Goal: Information Seeking & Learning: Learn about a topic

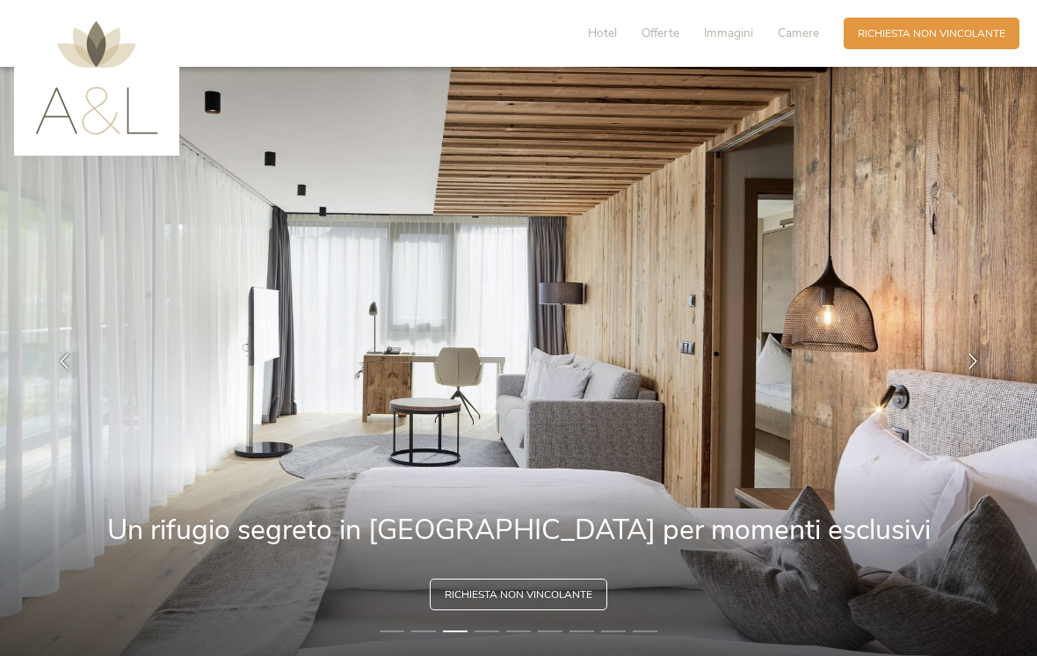
click at [794, 39] on span "Camere" at bounding box center [798, 33] width 41 height 17
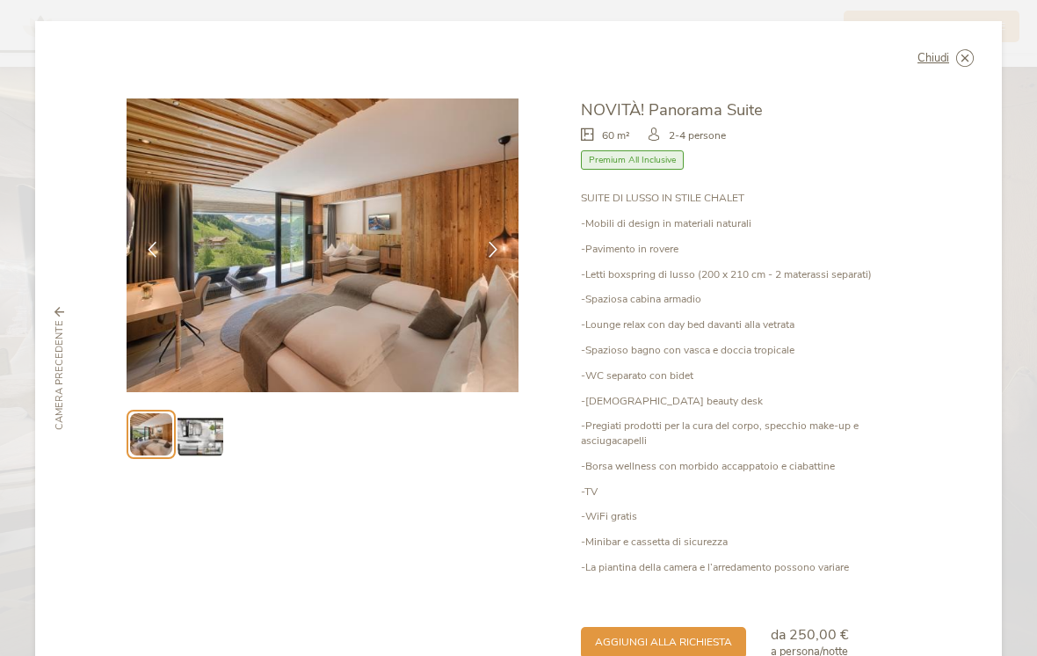
click at [483, 265] on img at bounding box center [323, 245] width 392 height 294
click at [503, 228] on div at bounding box center [493, 250] width 44 height 44
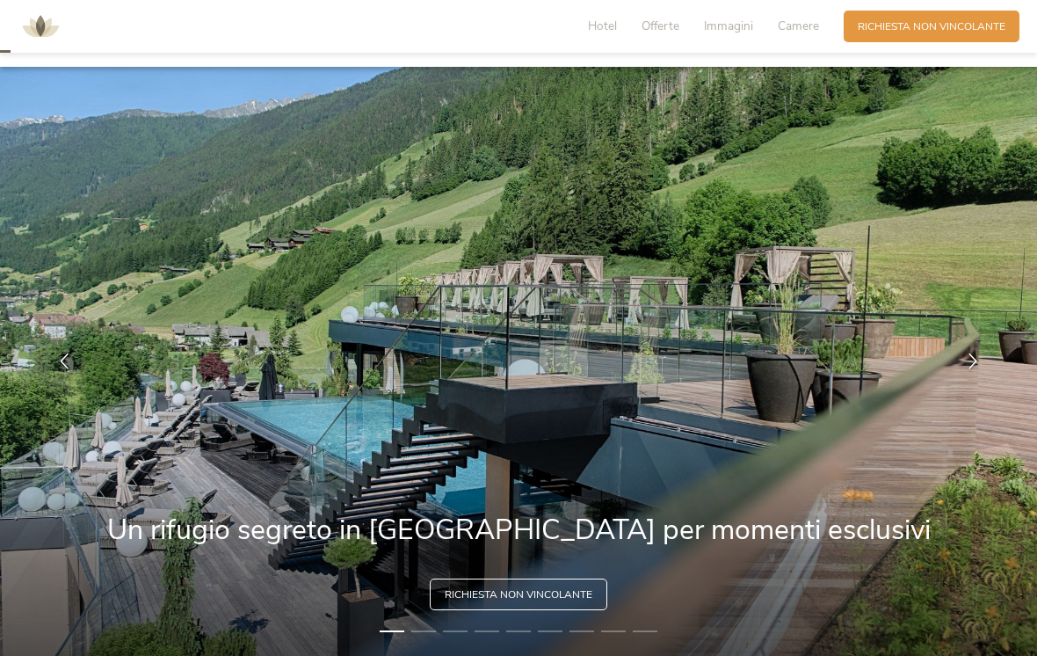
click at [971, 339] on div at bounding box center [973, 361] width 44 height 44
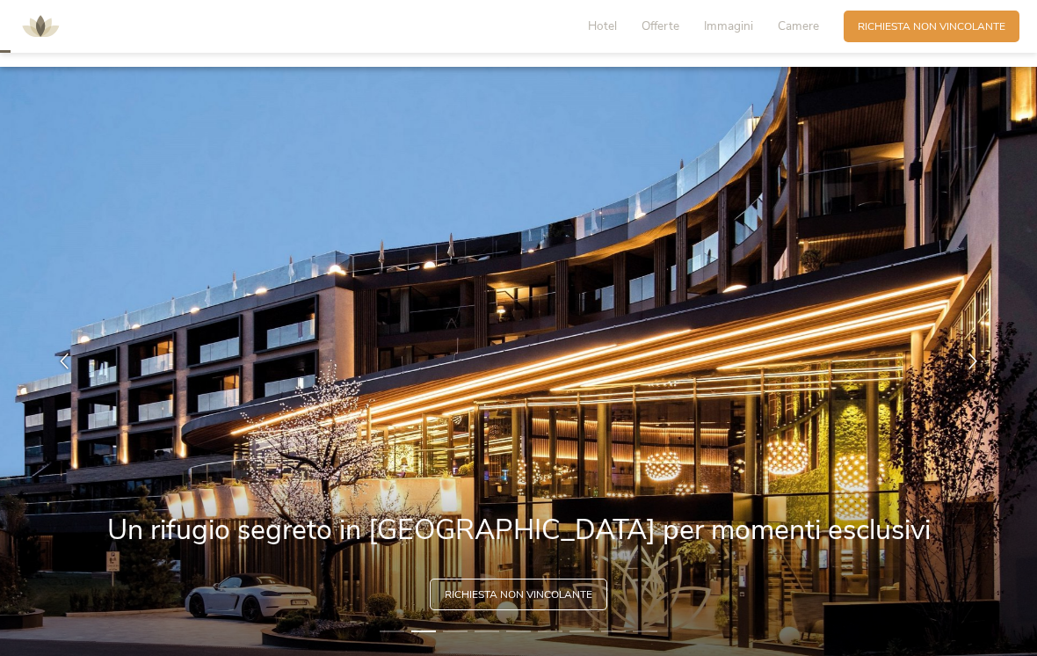
click at [970, 353] on icon at bounding box center [973, 361] width 16 height 16
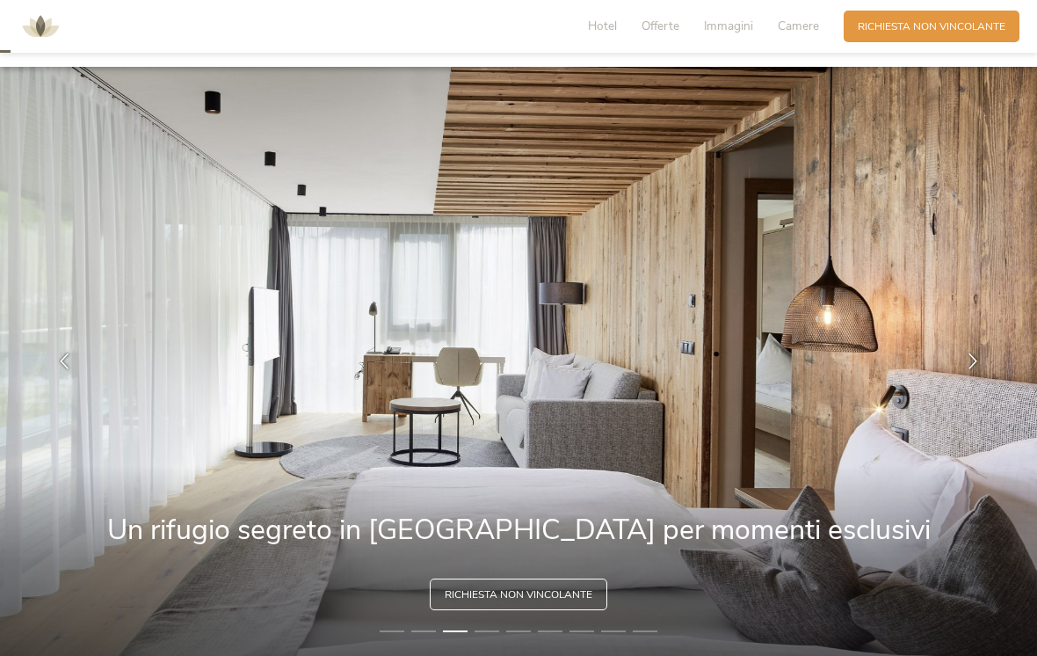
click at [967, 339] on div at bounding box center [973, 361] width 44 height 44
click at [971, 353] on icon at bounding box center [973, 361] width 16 height 16
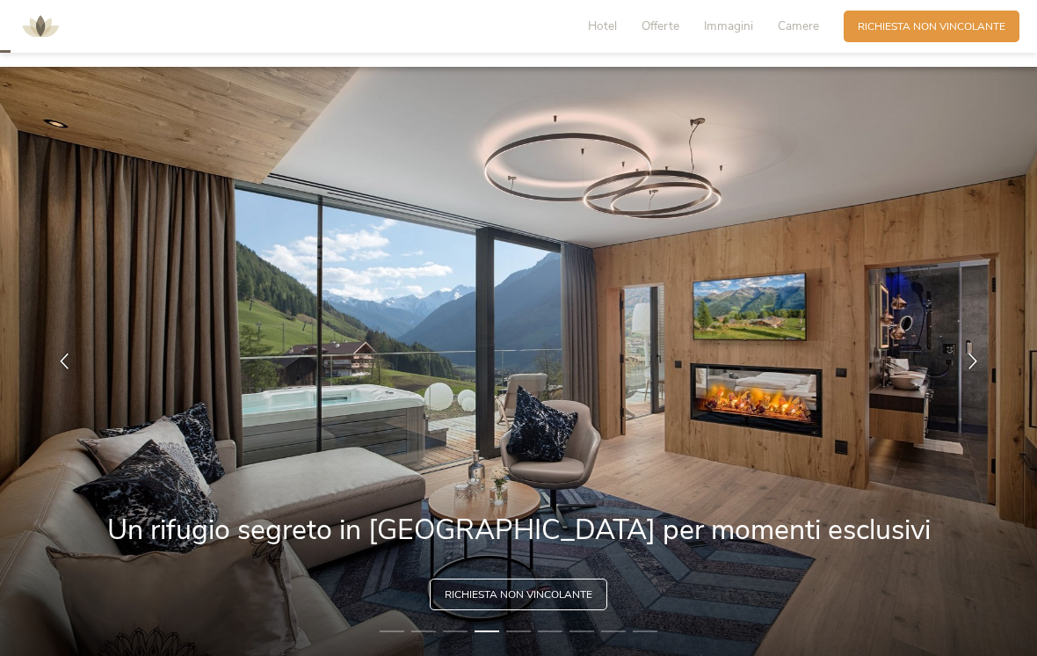
click at [968, 353] on icon at bounding box center [973, 361] width 16 height 16
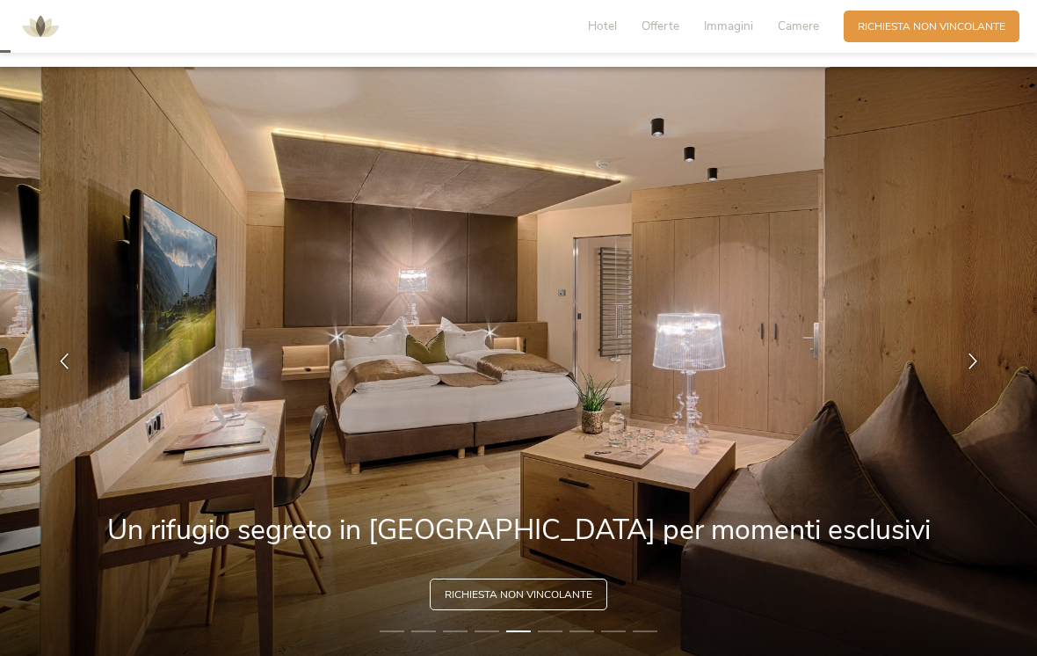
click at [966, 353] on icon at bounding box center [973, 361] width 16 height 16
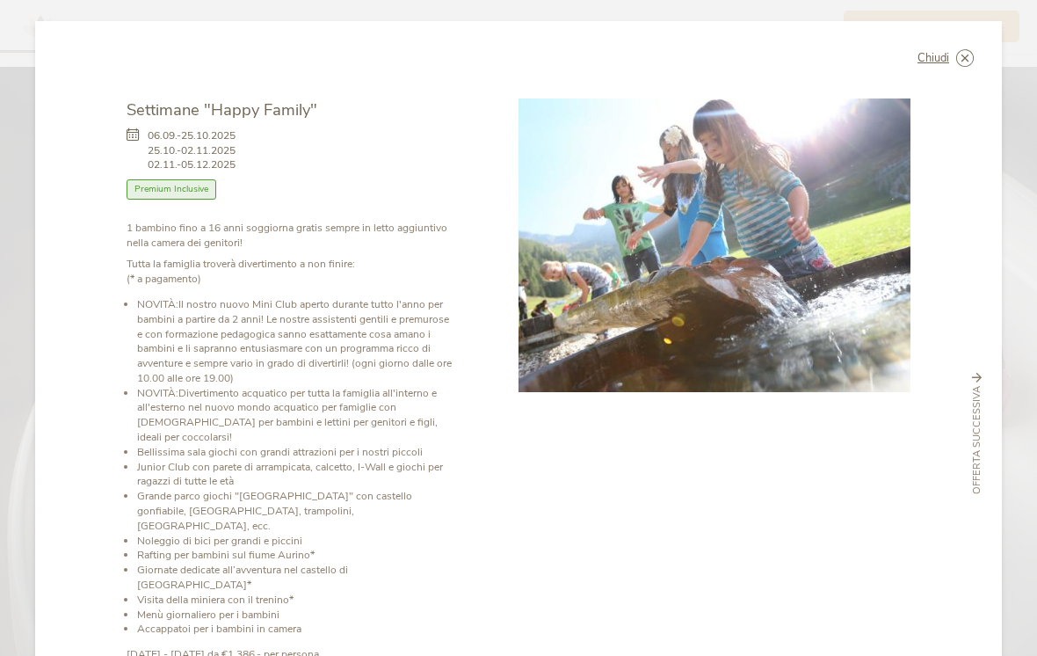
click at [0, 0] on icon at bounding box center [0, 0] width 0 height 0
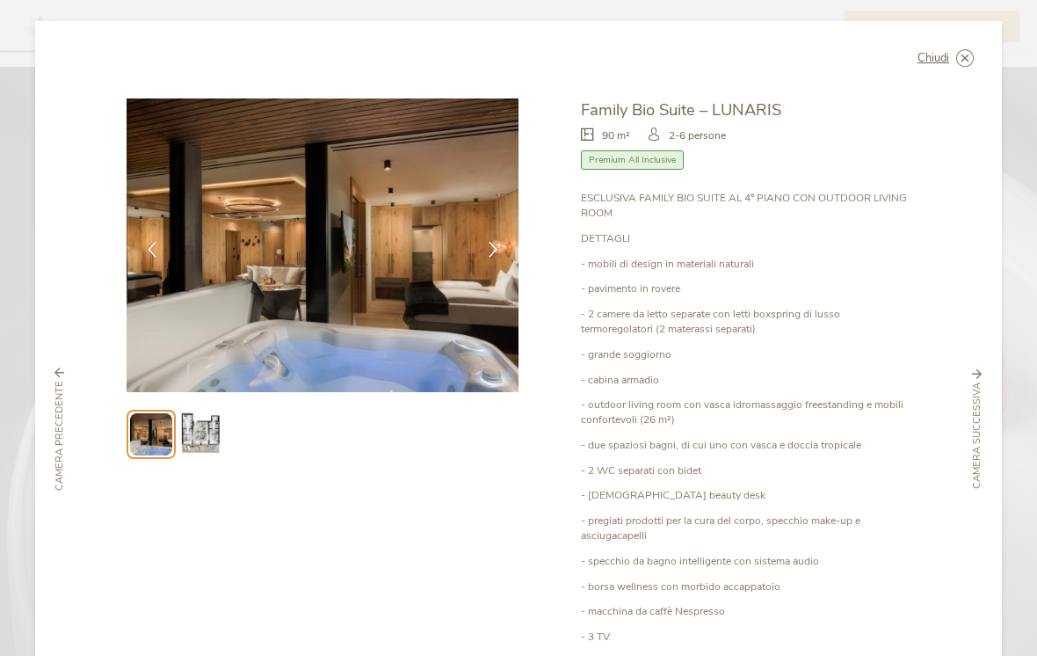
click at [505, 252] on div at bounding box center [493, 250] width 44 height 44
